Goal: Task Accomplishment & Management: Use online tool/utility

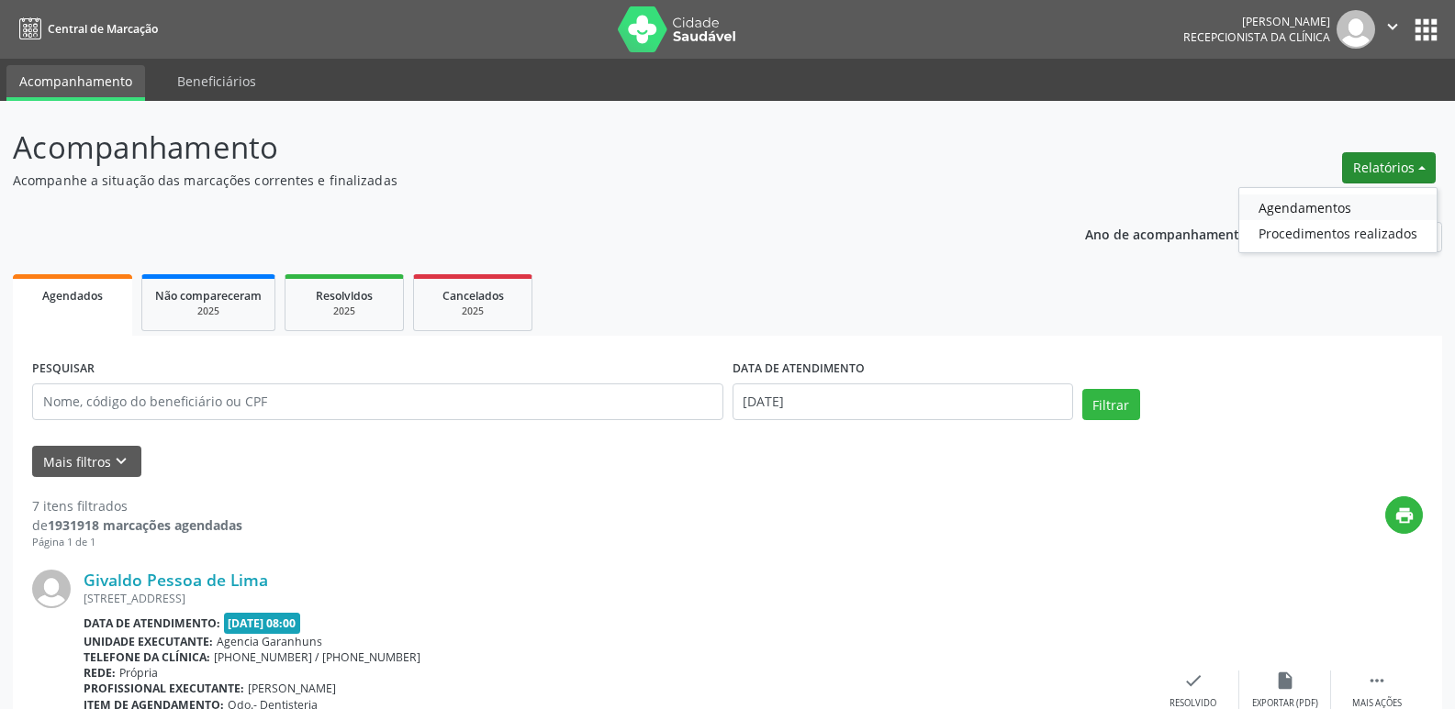
click at [1326, 206] on link "Agendamentos" at bounding box center [1337, 208] width 197 height 26
select select "9"
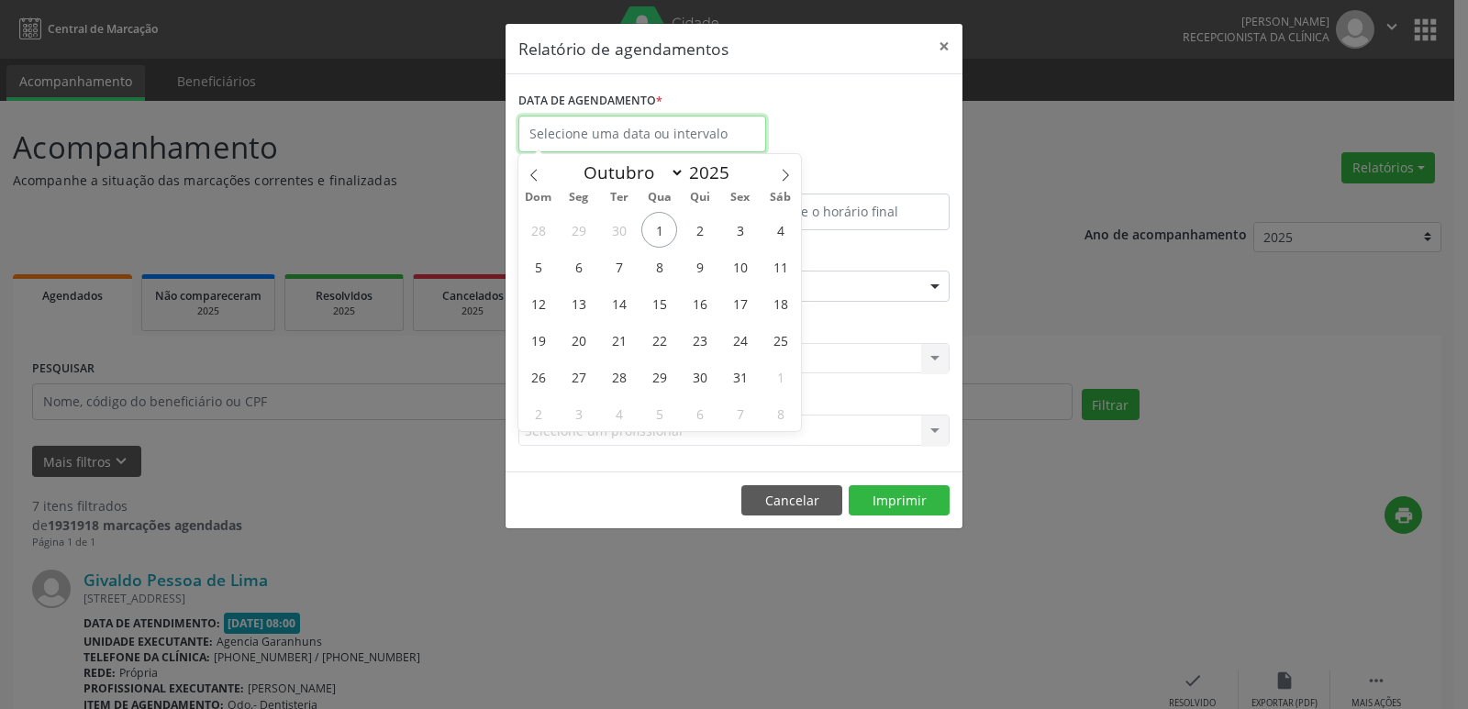
click at [695, 128] on input "text" at bounding box center [642, 134] width 248 height 37
click at [702, 228] on span "2" at bounding box center [700, 230] width 36 height 36
type input "[DATE]"
click at [702, 228] on span "2" at bounding box center [700, 230] width 36 height 36
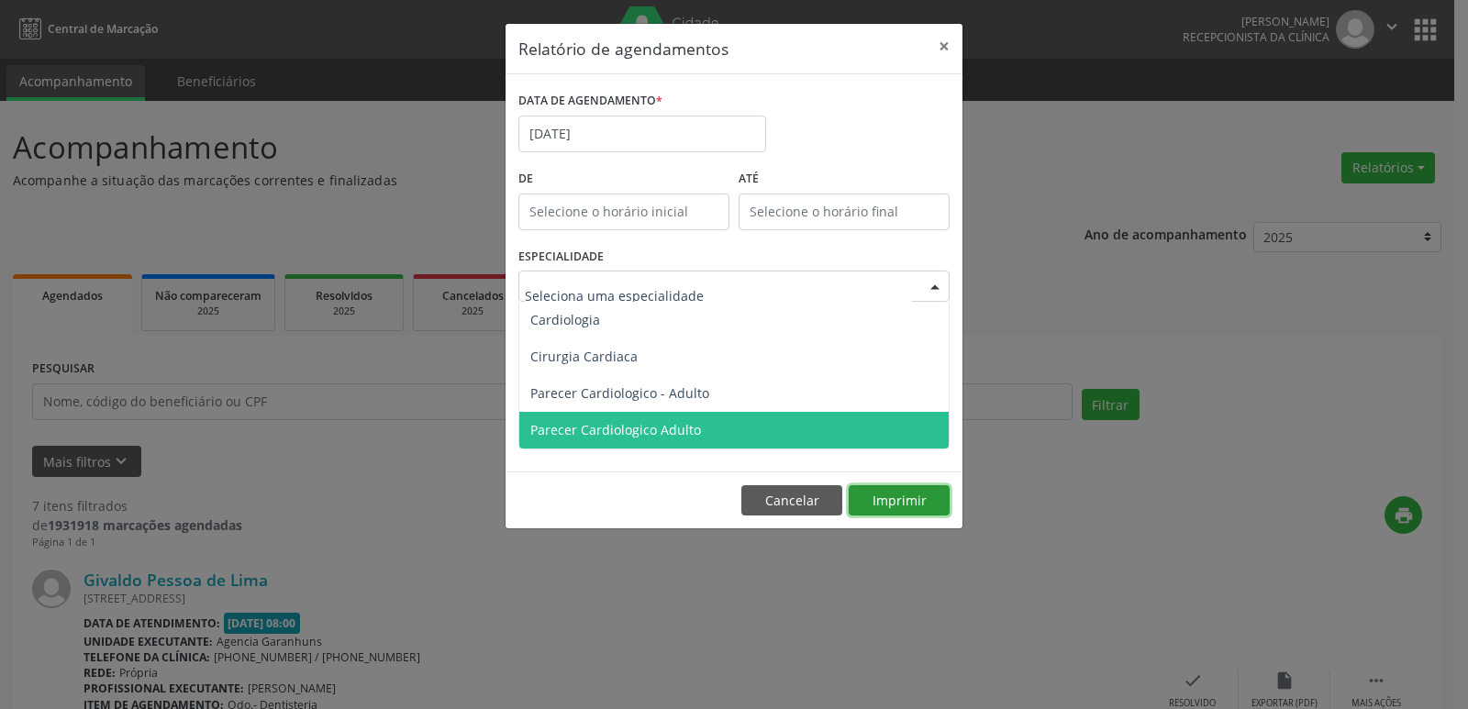
click at [893, 502] on div "Relatório de agendamentos × DATA DE AGENDAMENTO * [DATE] De ATÉ ESPECIALIDADE C…" at bounding box center [734, 276] width 459 height 507
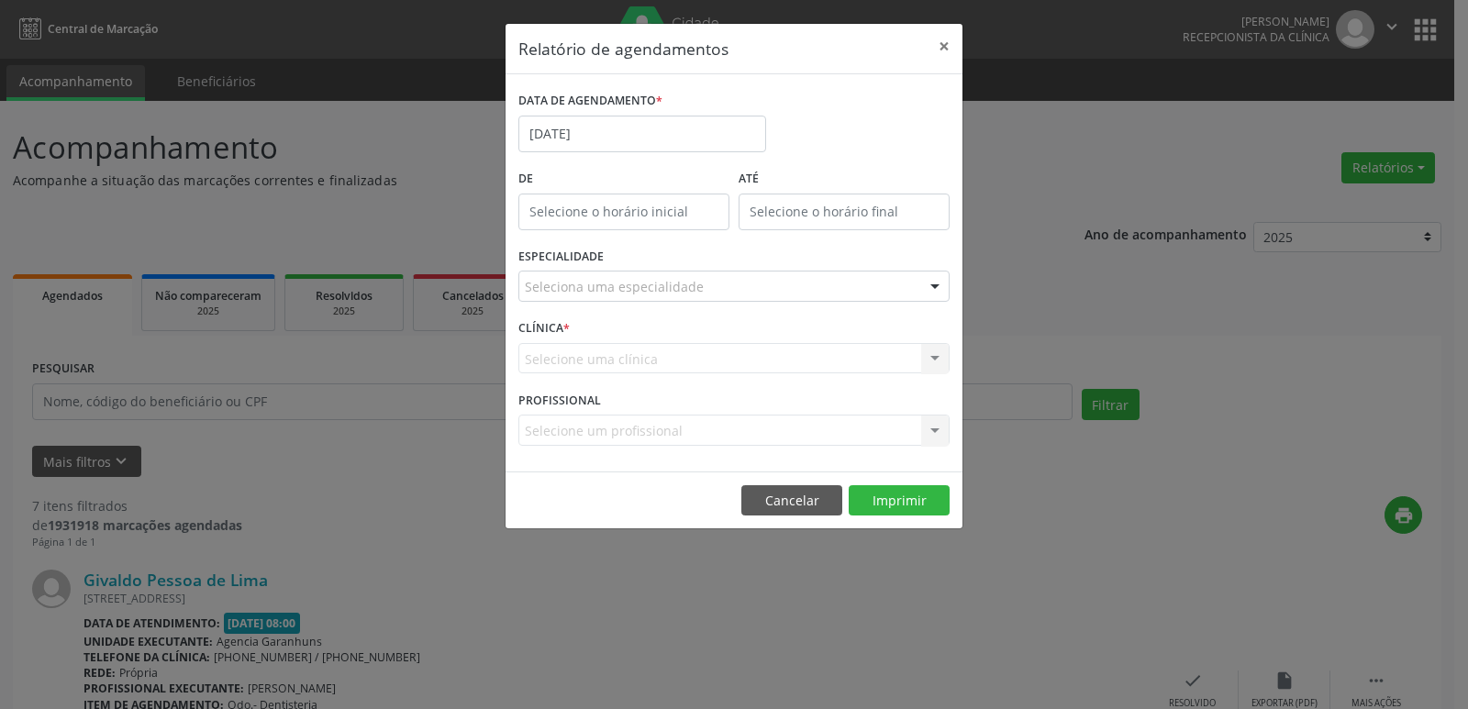
click at [597, 362] on div "Selecione uma clínica Nenhum resultado encontrado para: " " Não há nenhuma opçã…" at bounding box center [733, 358] width 431 height 31
click at [597, 358] on div "Selecione uma clínica Nenhum resultado encontrado para: " " Não há nenhuma opçã…" at bounding box center [733, 358] width 431 height 31
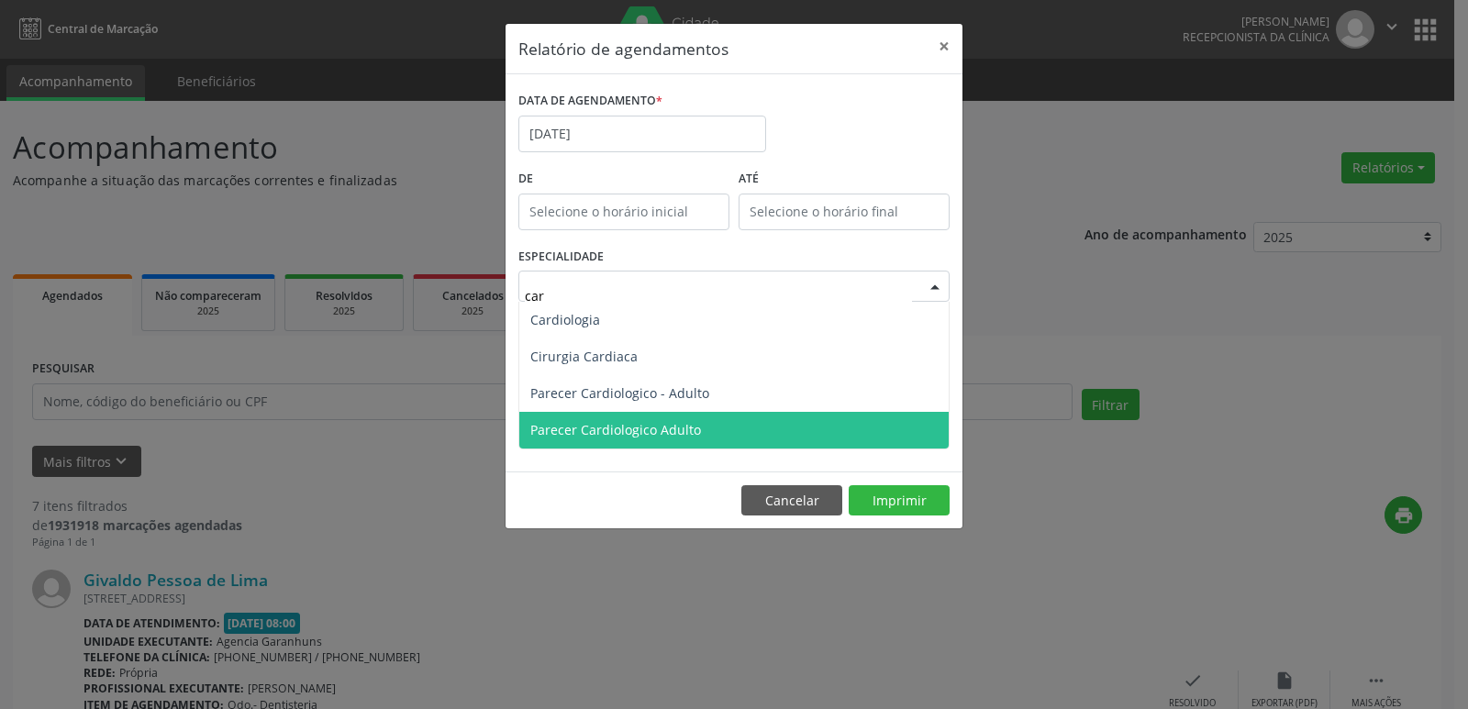
type input "card"
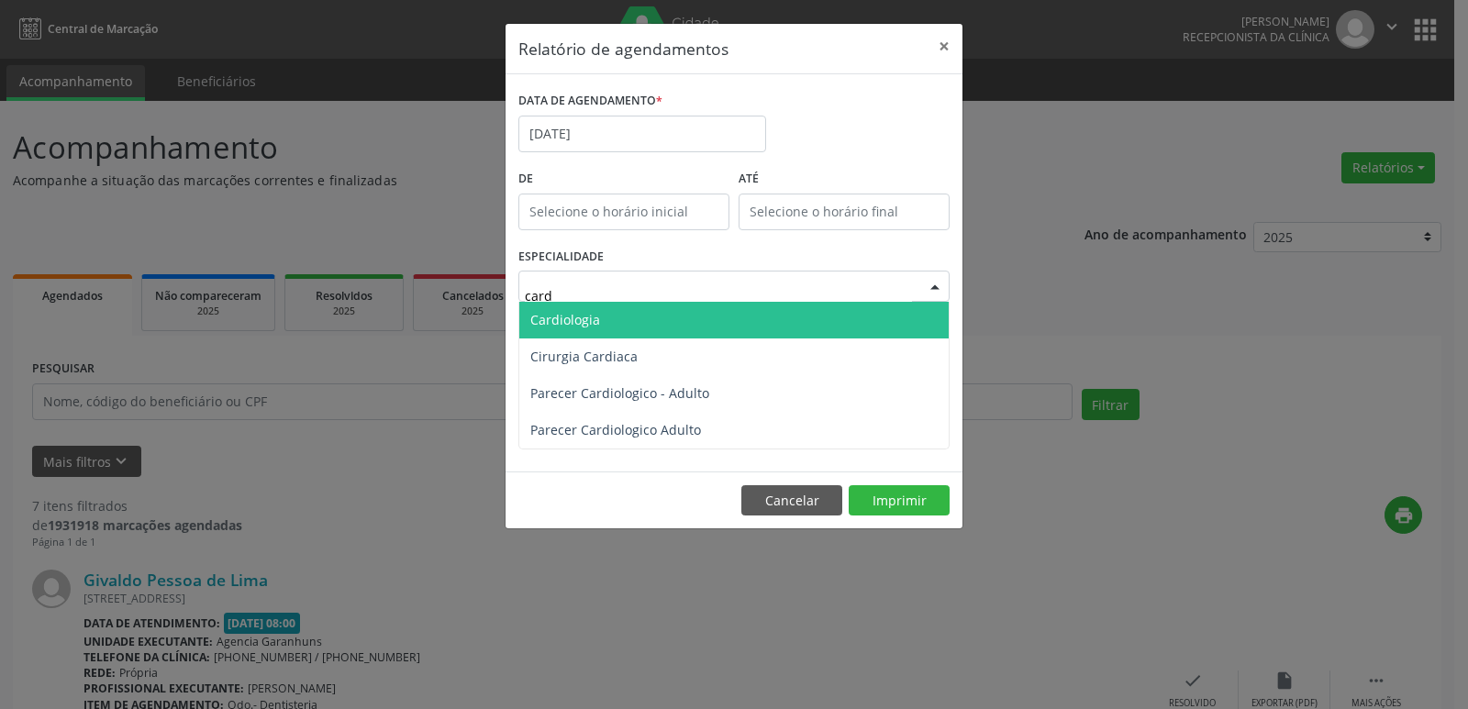
click at [609, 315] on span "Cardiologia" at bounding box center [733, 320] width 429 height 37
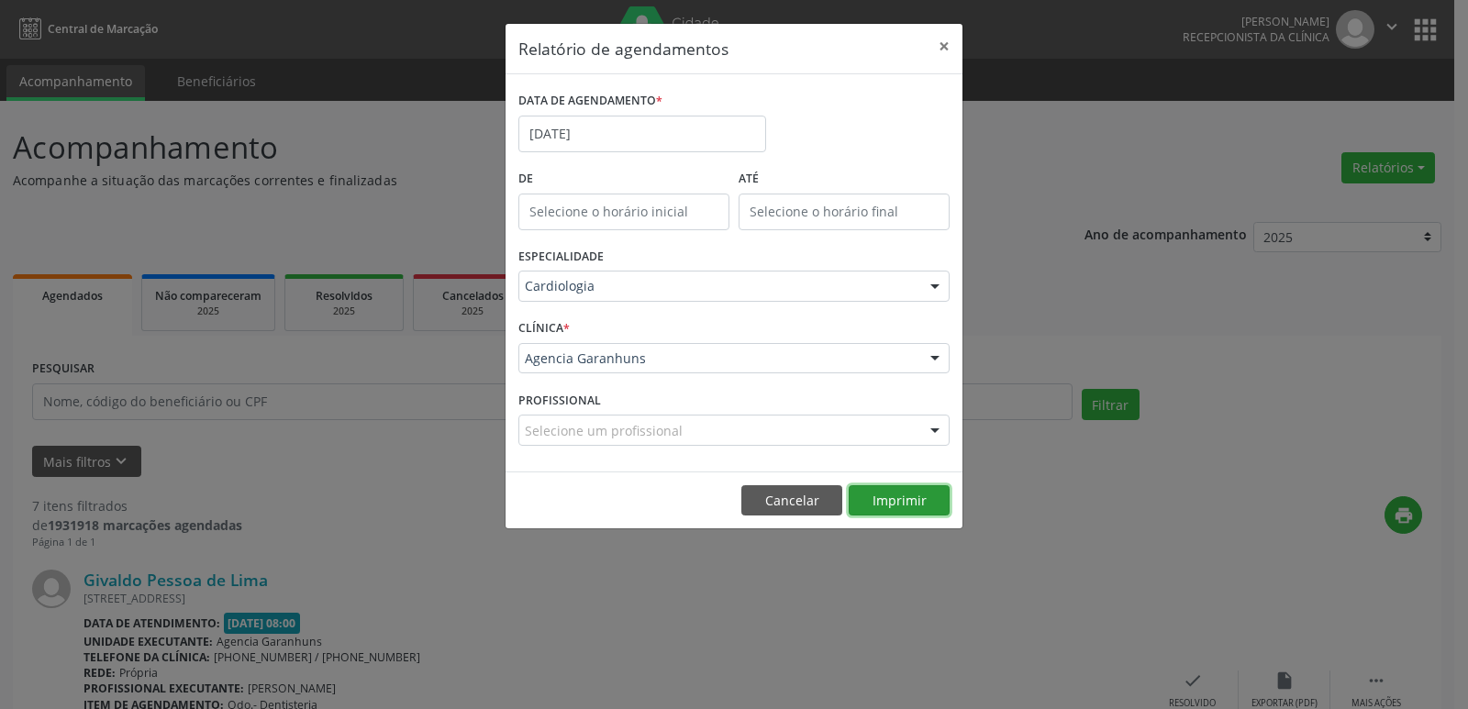
click at [930, 499] on button "Imprimir" at bounding box center [899, 500] width 101 height 31
